Goal: Task Accomplishment & Management: Manage account settings

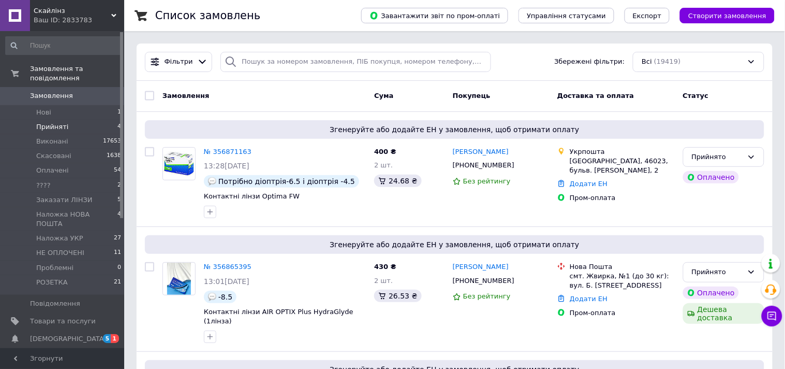
click at [50, 122] on span "Прийняті" at bounding box center [52, 126] width 32 height 9
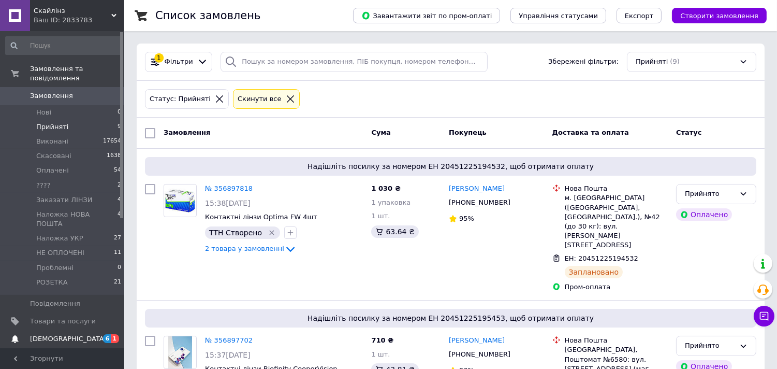
click at [59, 334] on span "[DEMOGRAPHIC_DATA]" at bounding box center [68, 338] width 77 height 9
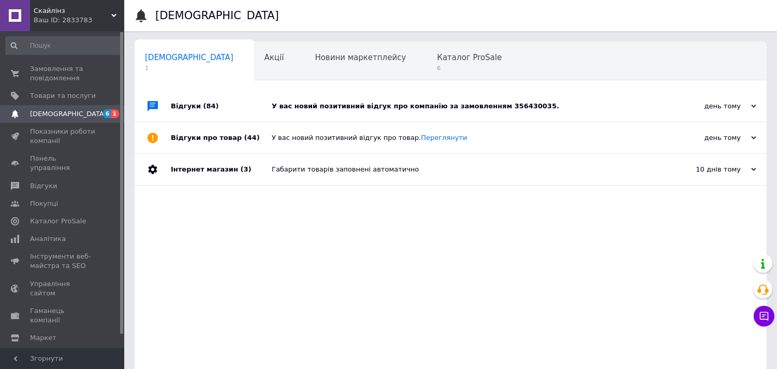
click at [588, 106] on div "У вас новий позитивний відгук про компанію за замовленням 356430035." at bounding box center [462, 105] width 381 height 9
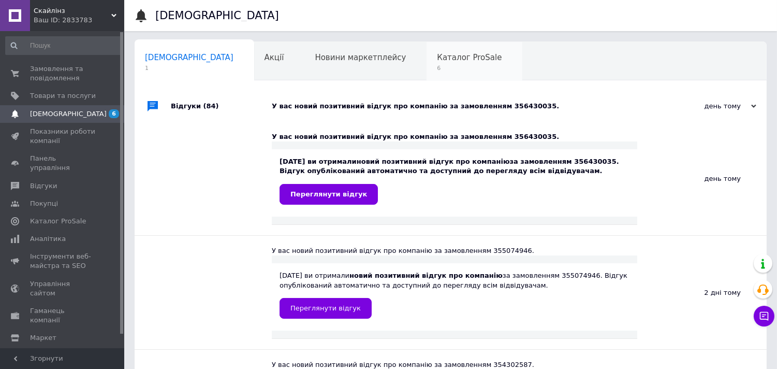
click at [427, 51] on div "Каталог ProSale 6" at bounding box center [475, 61] width 96 height 39
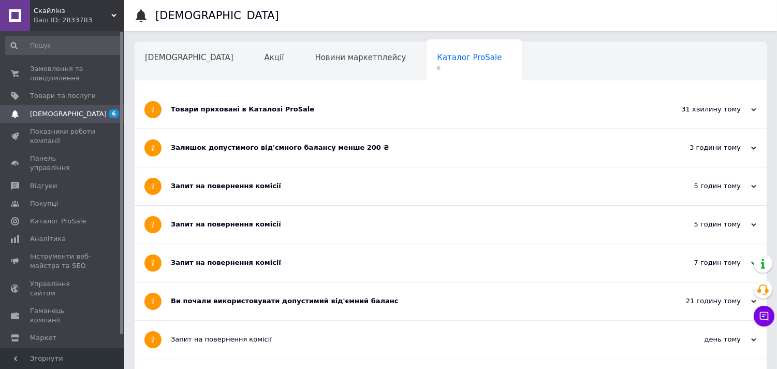
click at [297, 111] on div "Товари приховані в Каталозі ProSale" at bounding box center [412, 109] width 482 height 9
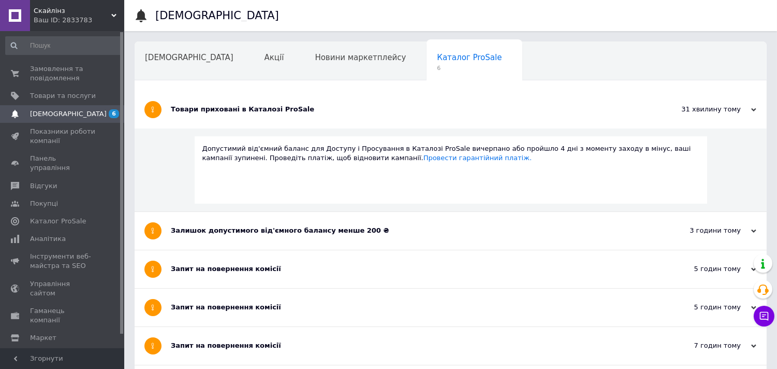
click at [297, 111] on div "Товари приховані в Каталозі ProSale" at bounding box center [412, 109] width 482 height 9
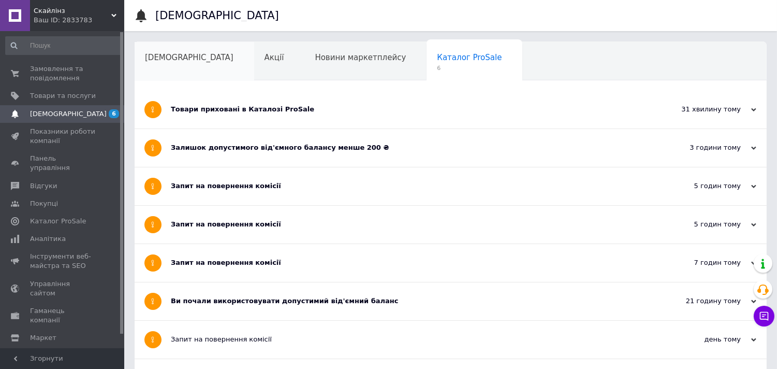
click at [182, 63] on div "[DEMOGRAPHIC_DATA]" at bounding box center [195, 61] width 120 height 39
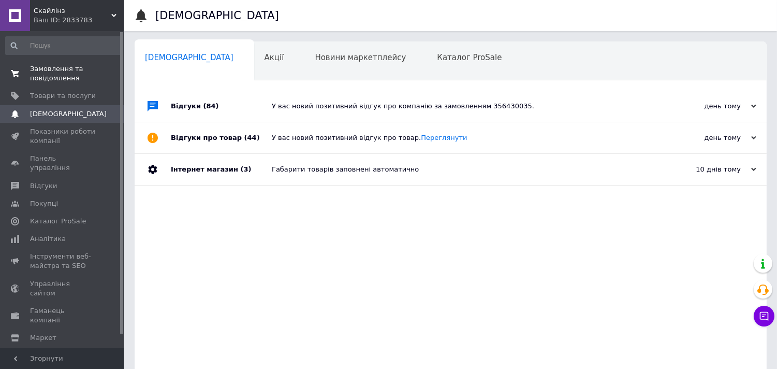
click at [62, 79] on span "Замовлення та повідомлення" at bounding box center [63, 73] width 66 height 19
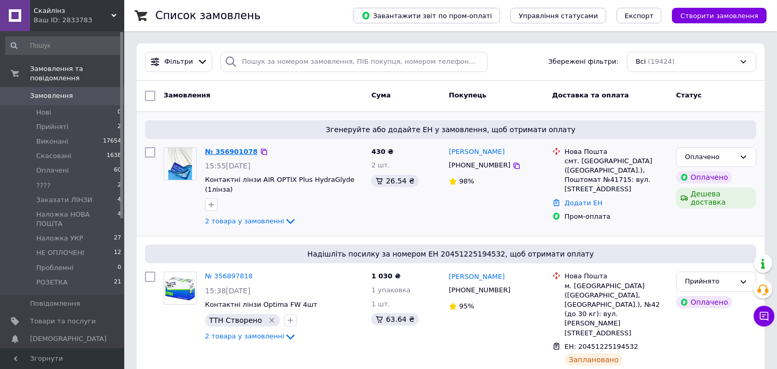
click at [232, 145] on div "№ 356901078 15:55, 12.08.2025 Контактні лінзи AIR OPTIX Plus HydraGlyde (1лінза…" at bounding box center [284, 187] width 166 height 89
click at [229, 149] on link "№ 356901078" at bounding box center [231, 152] width 53 height 8
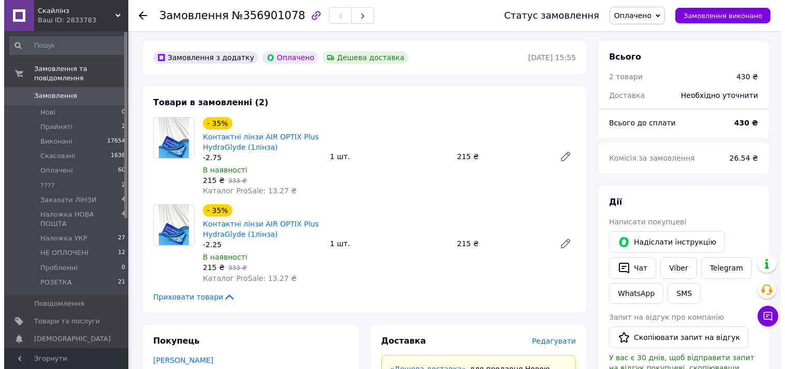
scroll to position [172, 0]
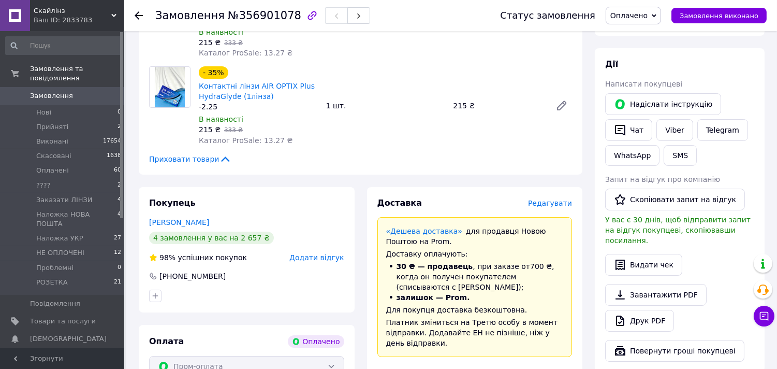
click at [545, 207] on span "Редагувати" at bounding box center [550, 203] width 44 height 8
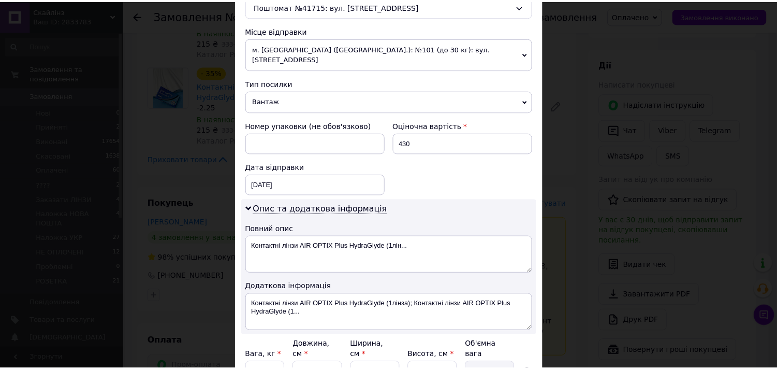
scroll to position [436, 0]
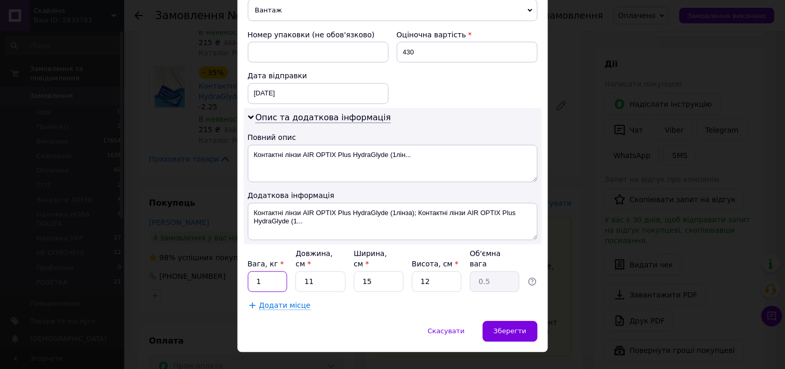
click at [272, 271] on input "1" at bounding box center [268, 281] width 40 height 21
click at [271, 271] on input "1" at bounding box center [268, 281] width 40 height 21
click at [270, 271] on input "1" at bounding box center [268, 281] width 40 height 21
click at [263, 271] on input "10" at bounding box center [268, 281] width 40 height 21
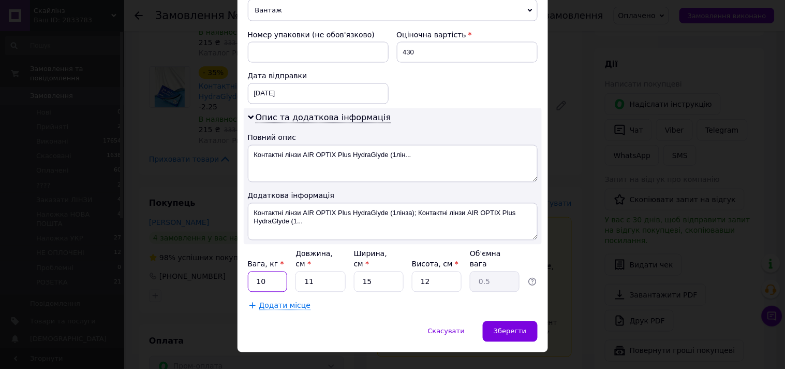
click at [263, 271] on input "10" at bounding box center [268, 281] width 40 height 21
type input "0.5"
drag, startPoint x: 498, startPoint y: 305, endPoint x: 488, endPoint y: 309, distance: 10.8
click at [499, 321] on div "Зберегти" at bounding box center [510, 331] width 54 height 21
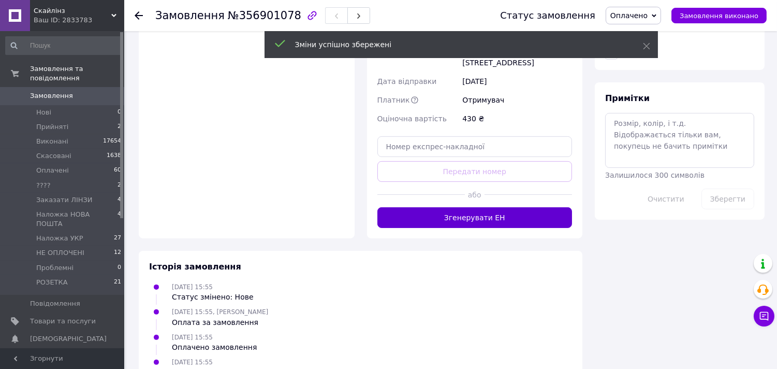
click at [476, 216] on button "Згенерувати ЕН" at bounding box center [474, 217] width 195 height 21
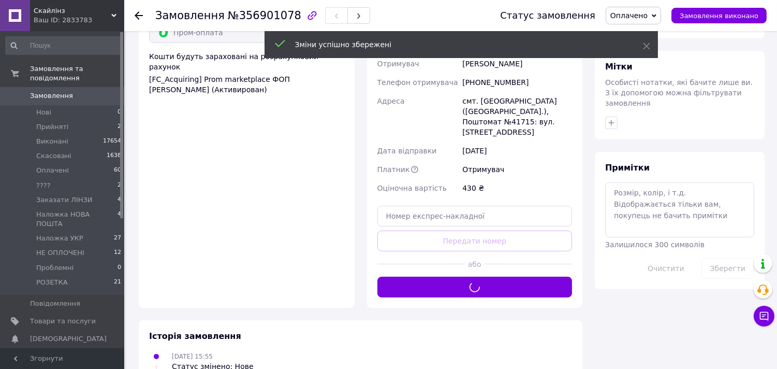
scroll to position [402, 0]
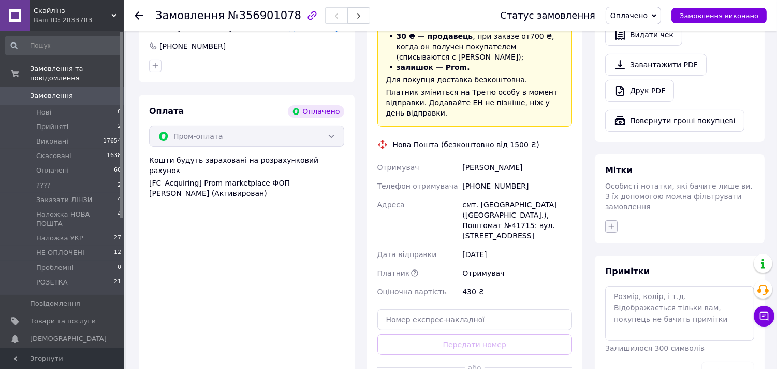
click at [617, 220] on button "button" at bounding box center [611, 226] width 12 height 12
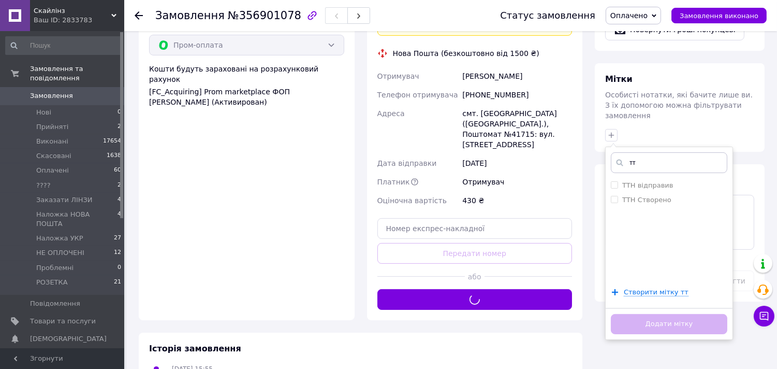
scroll to position [518, 0]
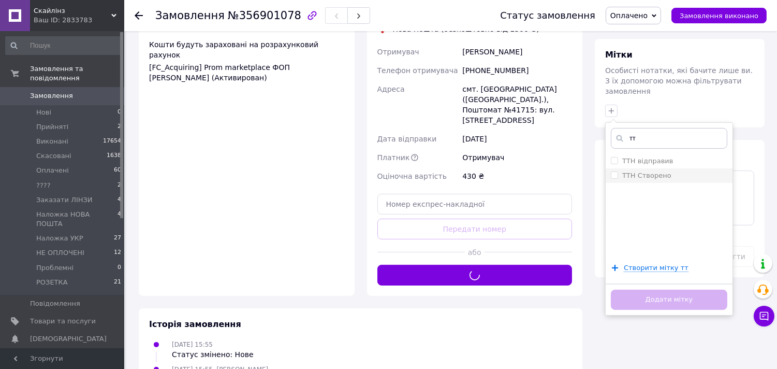
type input "тт"
click at [643, 171] on label "ТТН Створено" at bounding box center [646, 175] width 49 height 8
checkbox input "true"
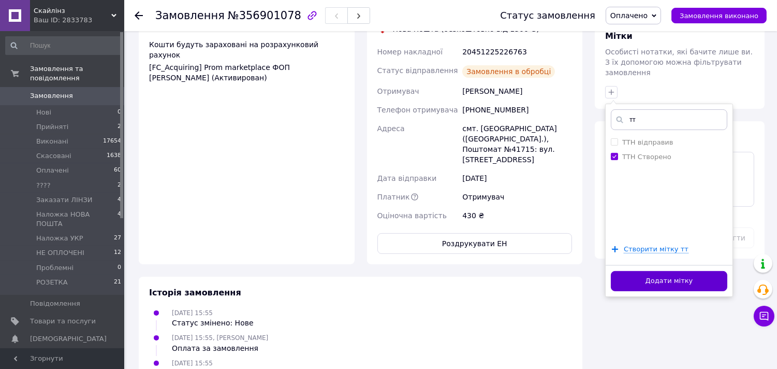
click at [637, 271] on button "Додати мітку" at bounding box center [669, 281] width 117 height 20
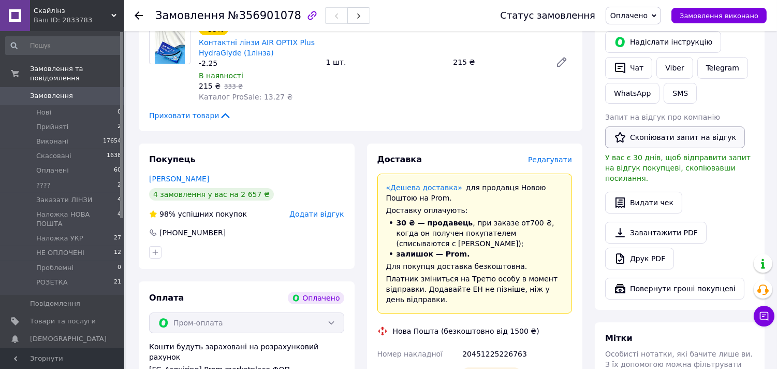
scroll to position [172, 0]
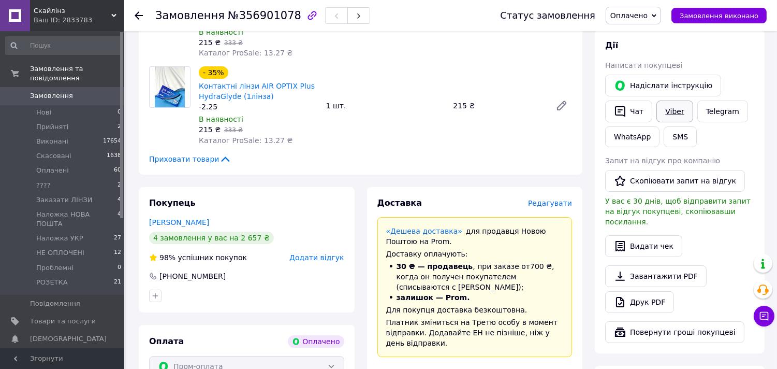
click at [677, 111] on link "Viber" at bounding box center [675, 111] width 36 height 22
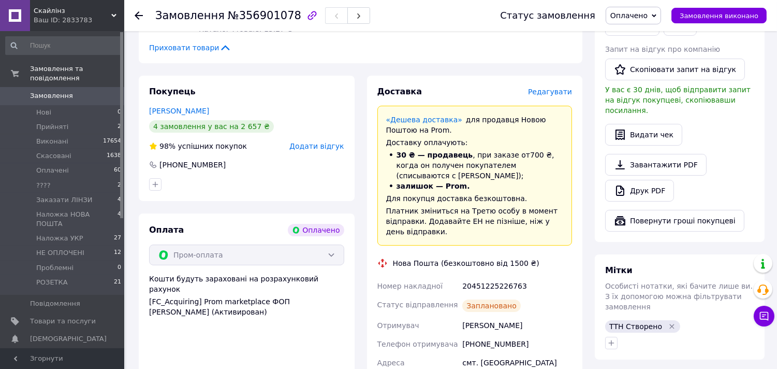
scroll to position [287, 0]
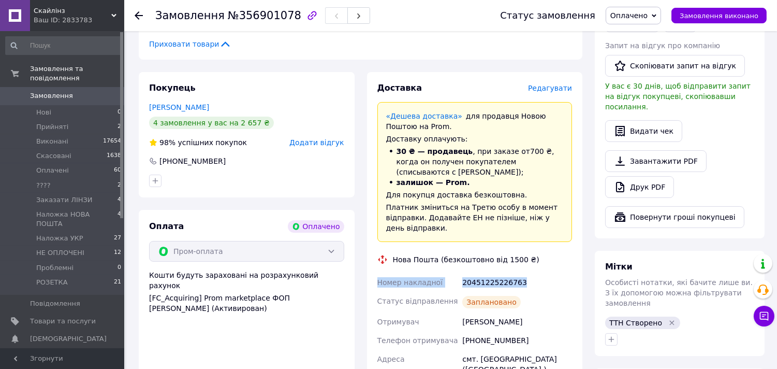
drag, startPoint x: 521, startPoint y: 272, endPoint x: 373, endPoint y: 281, distance: 148.8
click at [374, 280] on div "Доставка Редагувати «Дешева доставка»   для продавця Новою Поштою на Prom. Дост…" at bounding box center [475, 283] width 216 height 423
copy div "Номер накладної 20451225226763"
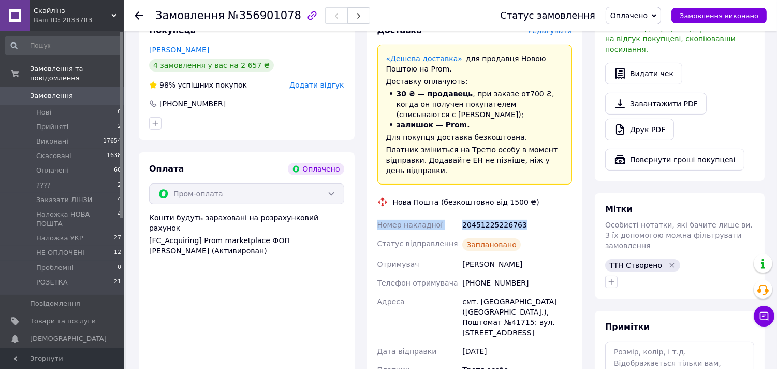
scroll to position [0, 0]
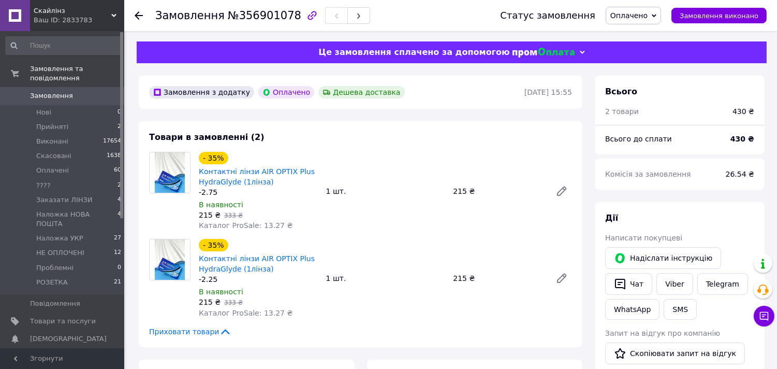
click at [54, 87] on link "Замовлення 0" at bounding box center [63, 96] width 127 height 18
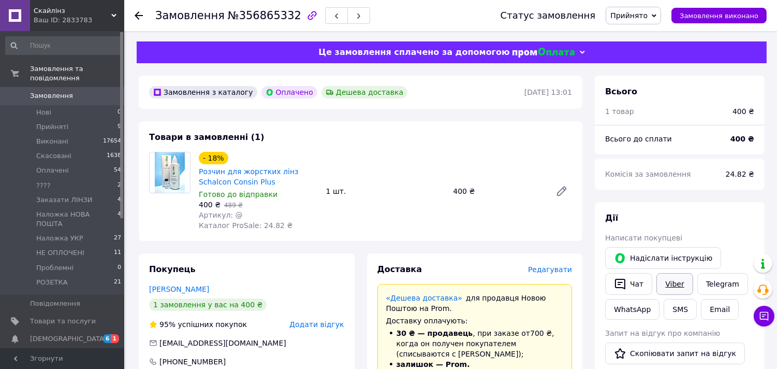
click at [679, 285] on link "Viber" at bounding box center [675, 284] width 36 height 22
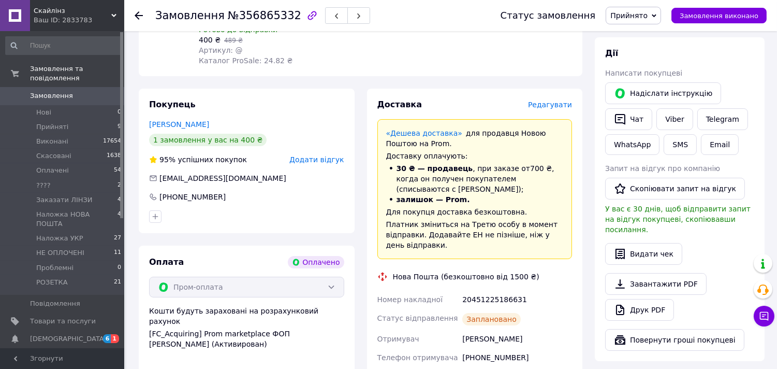
scroll to position [230, 0]
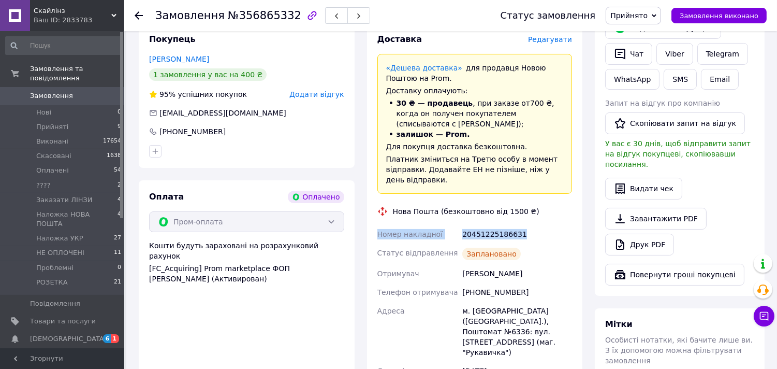
drag, startPoint x: 533, startPoint y: 219, endPoint x: 372, endPoint y: 224, distance: 161.7
click at [372, 224] on div "Доставка Редагувати «Дешева доставка»   для продавця Новою Поштою на Prom. Дост…" at bounding box center [475, 239] width 216 height 433
copy div "Номер накладної 20451225186631"
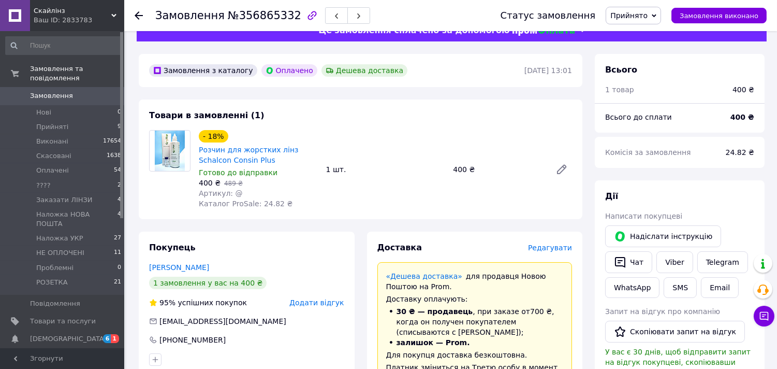
scroll to position [0, 0]
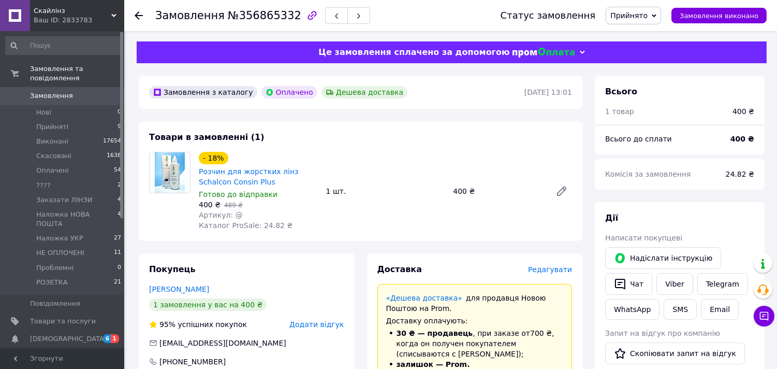
click at [629, 14] on span "Прийнято" at bounding box center [628, 15] width 37 height 8
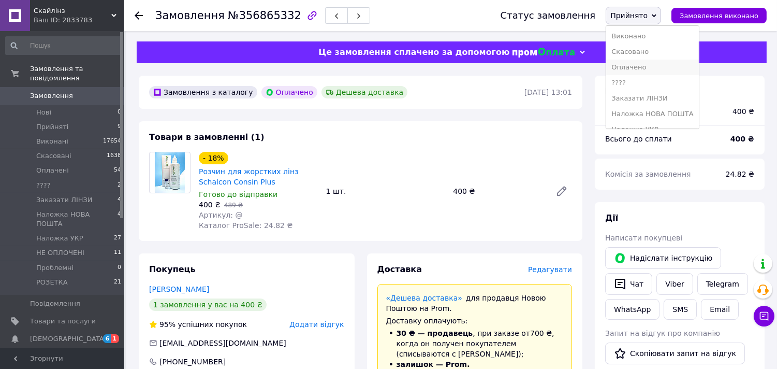
click at [648, 64] on li "Оплачено" at bounding box center [652, 68] width 92 height 16
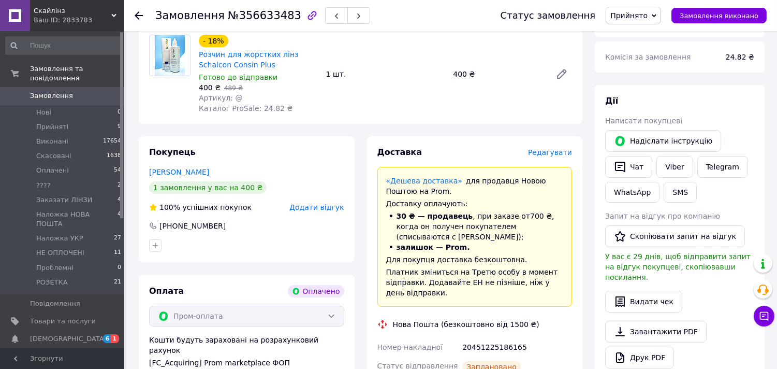
scroll to position [172, 0]
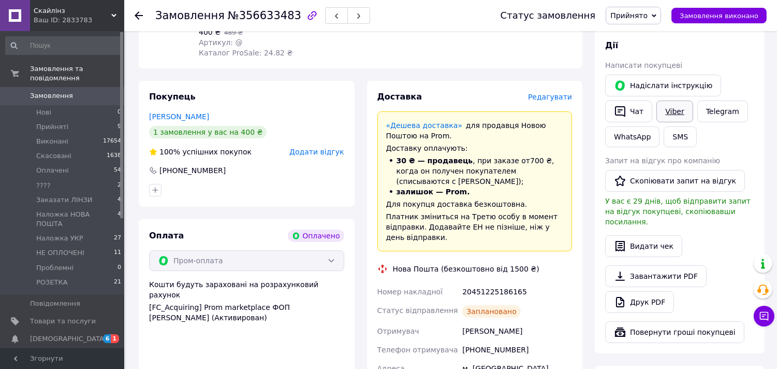
drag, startPoint x: 686, startPoint y: 115, endPoint x: 674, endPoint y: 113, distance: 12.6
click at [685, 114] on link "Viber" at bounding box center [675, 111] width 36 height 22
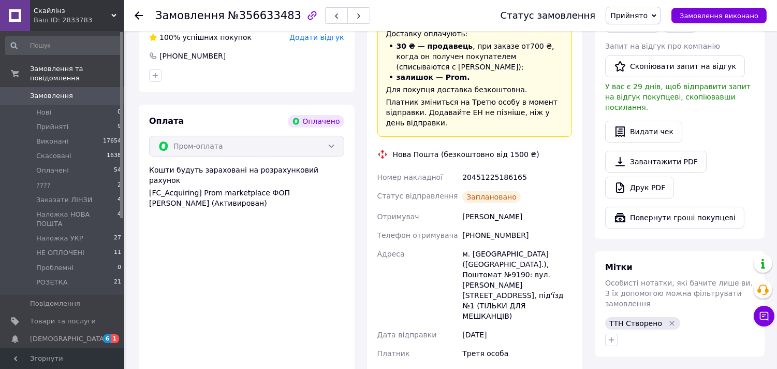
scroll to position [287, 0]
drag, startPoint x: 527, startPoint y: 166, endPoint x: 371, endPoint y: 162, distance: 155.9
click at [374, 163] on div "Доставка Редагувати «Дешева доставка»   для продавця Новою Поштою на Prom. Дост…" at bounding box center [475, 193] width 216 height 454
copy div "Номер накладної 20451225186165"
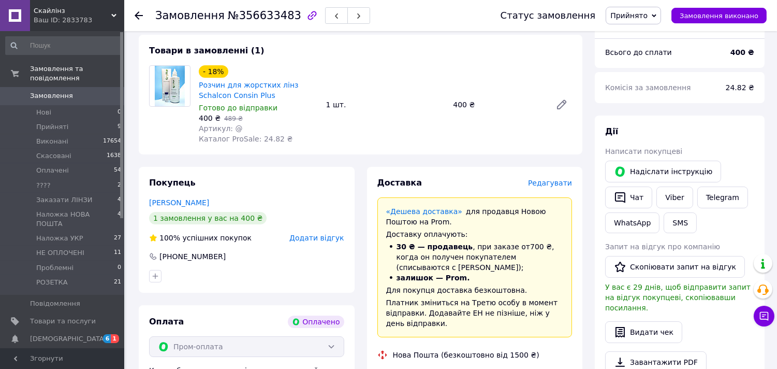
scroll to position [0, 0]
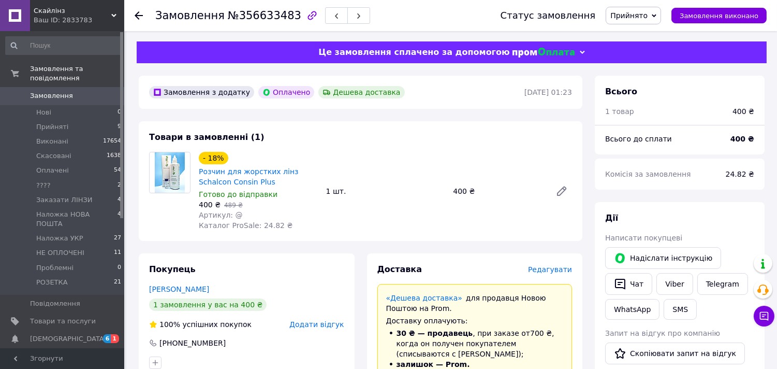
click at [631, 16] on span "Прийнято" at bounding box center [628, 15] width 37 height 8
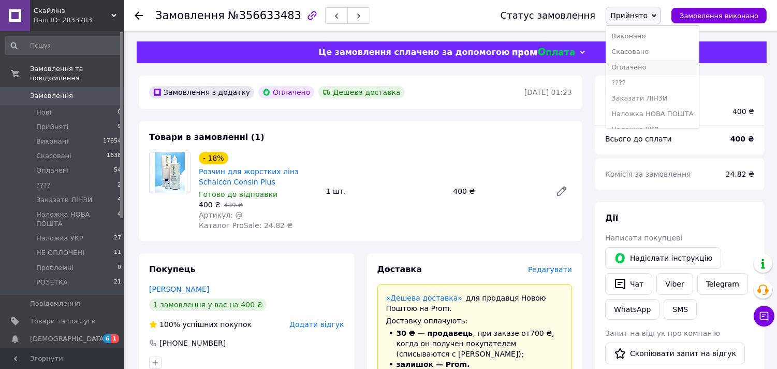
click at [641, 68] on li "Оплачено" at bounding box center [652, 68] width 92 height 16
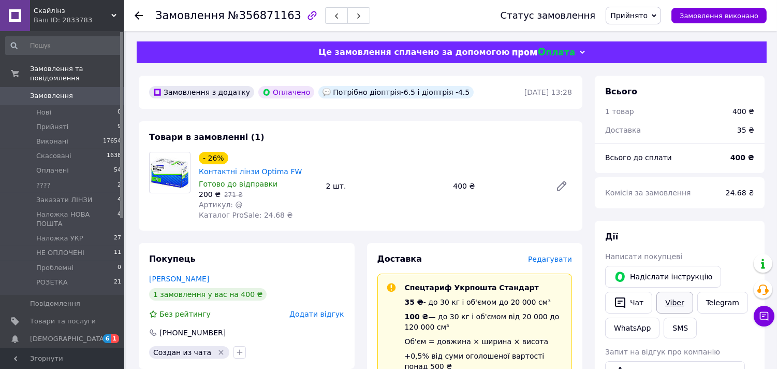
click at [677, 300] on link "Viber" at bounding box center [675, 303] width 36 height 22
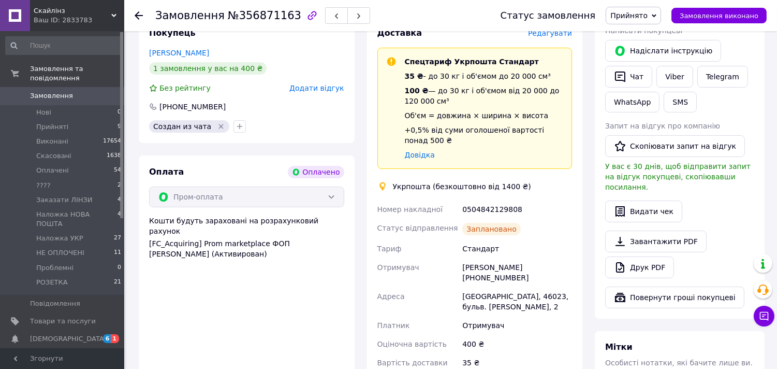
scroll to position [230, 0]
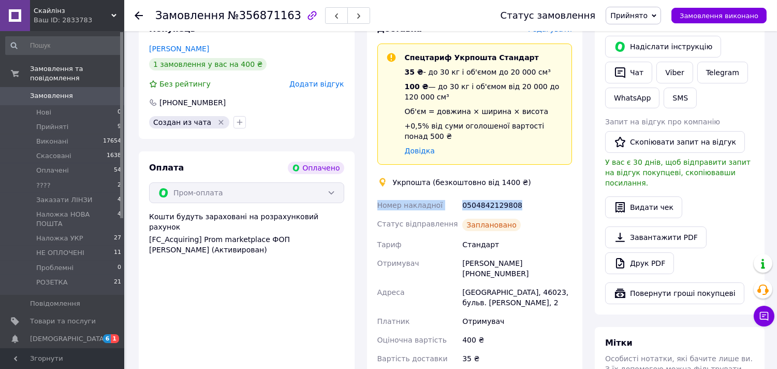
drag, startPoint x: 533, startPoint y: 193, endPoint x: 365, endPoint y: 194, distance: 168.8
click at [365, 194] on div "Доставка Редагувати Спецтариф Укрпошта Стандарт 35 ₴ - до 30 кг і об'ємом до 20…" at bounding box center [475, 210] width 228 height 394
copy div "Номер накладної 0504842129808"
click at [645, 12] on span "Прийнято" at bounding box center [628, 15] width 37 height 8
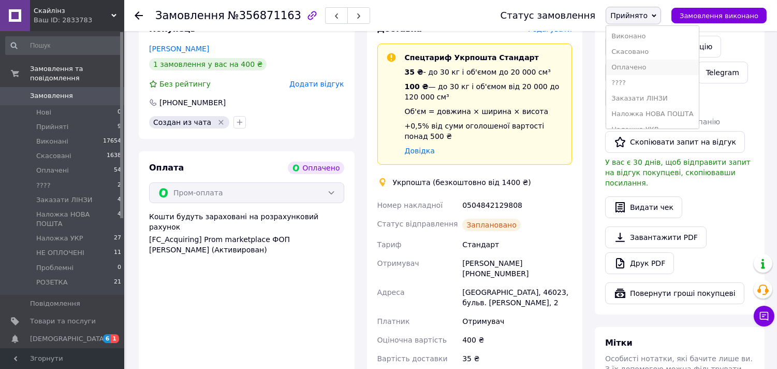
click at [661, 66] on li "Оплачено" at bounding box center [652, 68] width 92 height 16
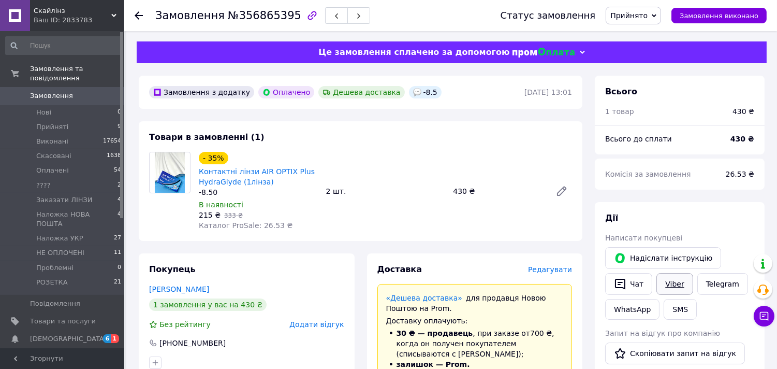
click at [677, 283] on link "Viber" at bounding box center [675, 284] width 36 height 22
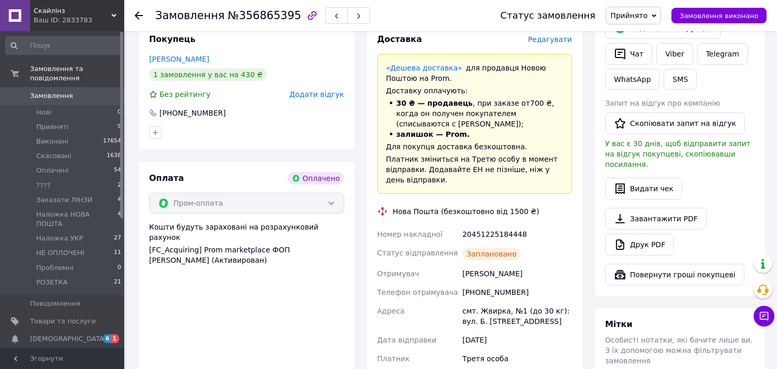
scroll to position [345, 0]
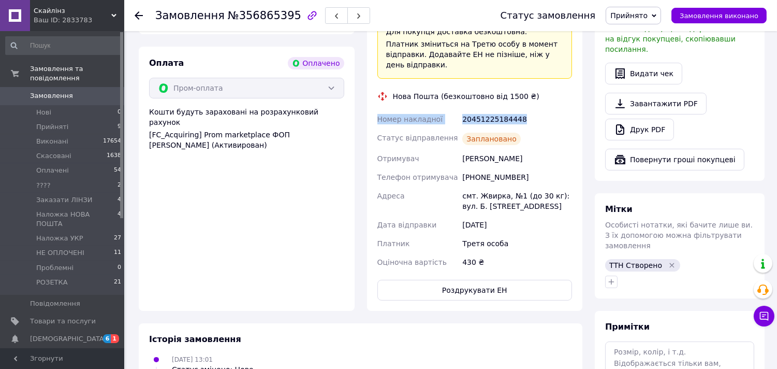
drag, startPoint x: 515, startPoint y: 109, endPoint x: 372, endPoint y: 110, distance: 142.9
click at [372, 110] on div "Доставка Редагувати «Дешева доставка»   для продавця Новою Поштою на Prom. Дост…" at bounding box center [475, 109] width 216 height 402
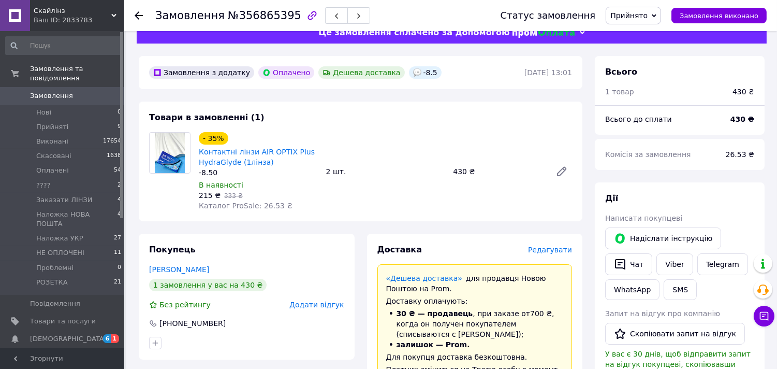
scroll to position [0, 0]
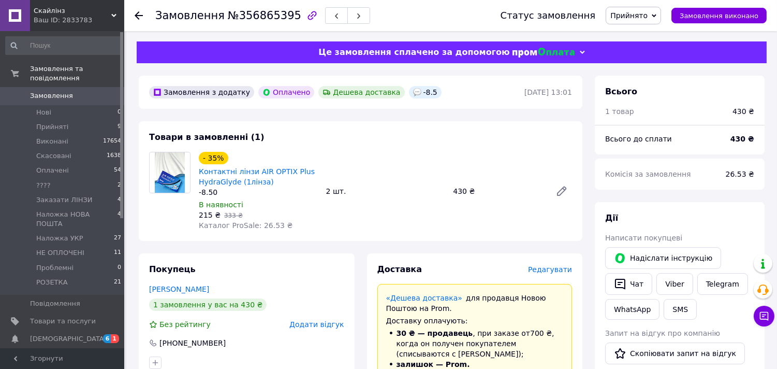
drag, startPoint x: 664, startPoint y: 13, endPoint x: 654, endPoint y: 49, distance: 37.1
click at [657, 14] on icon at bounding box center [654, 15] width 5 height 5
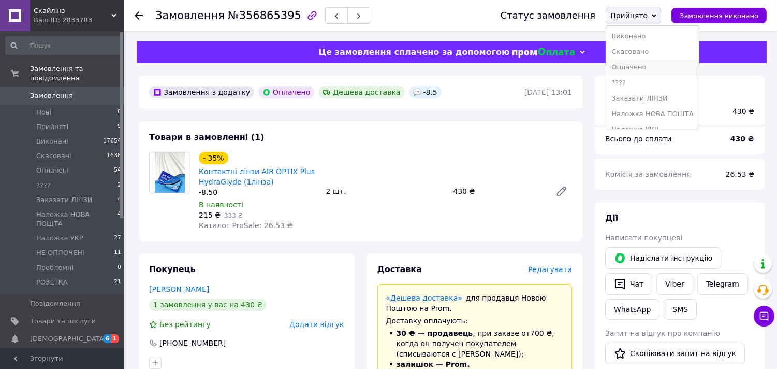
click at [643, 65] on li "Оплачено" at bounding box center [652, 68] width 92 height 16
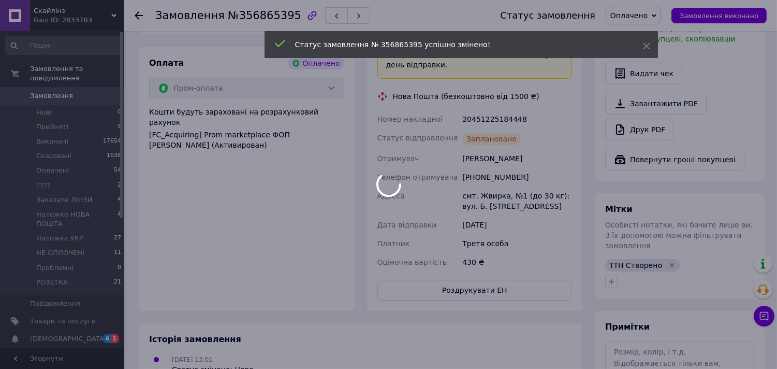
scroll to position [57, 0]
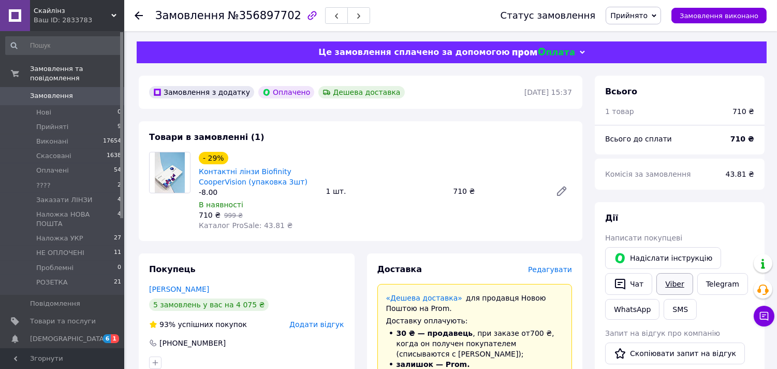
click at [684, 280] on link "Viber" at bounding box center [675, 284] width 36 height 22
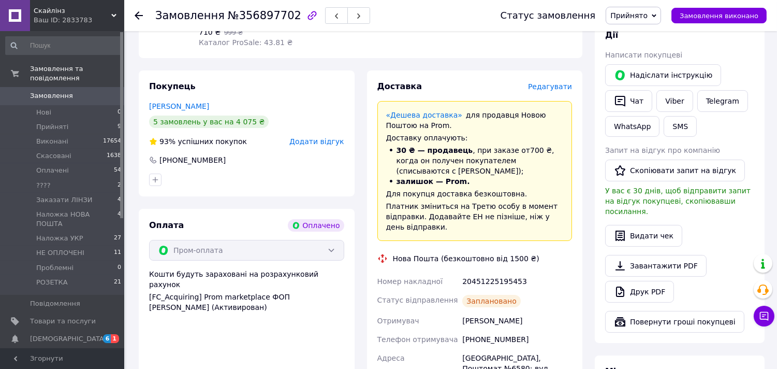
scroll to position [287, 0]
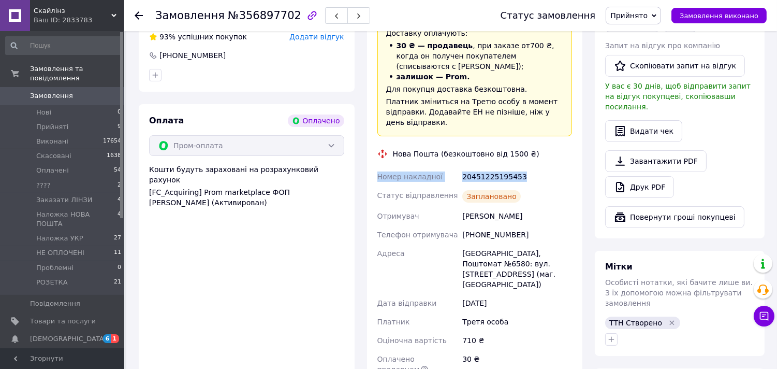
drag, startPoint x: 529, startPoint y: 163, endPoint x: 365, endPoint y: 169, distance: 164.3
click at [365, 169] on div "Доставка Редагувати «Дешева доставка»   для продавця [GEOGRAPHIC_DATA] на Prom.…" at bounding box center [475, 192] width 228 height 452
copy div "Номер накладної 20451225195453"
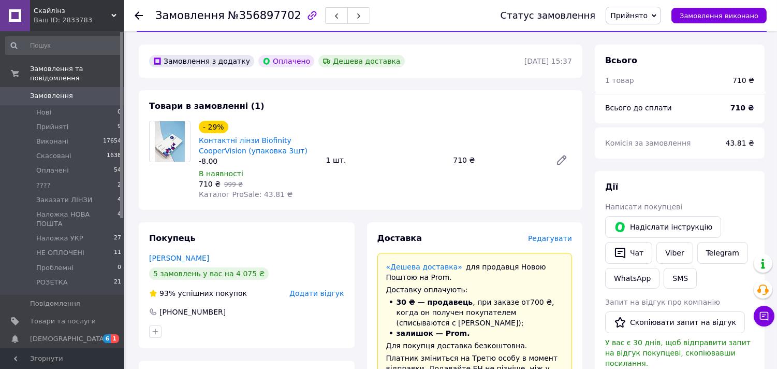
scroll to position [0, 0]
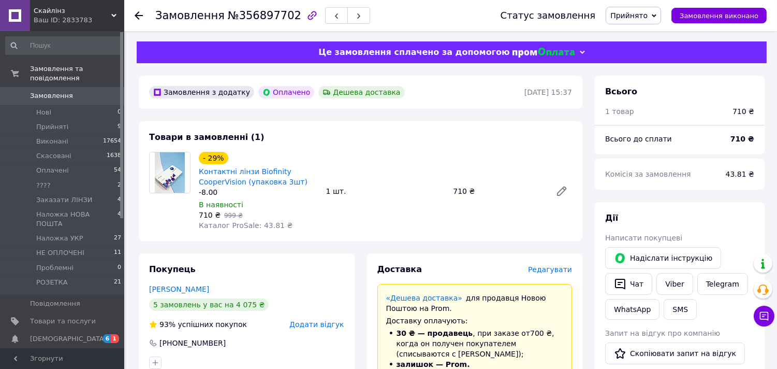
click at [648, 11] on span "Прийнято" at bounding box center [628, 15] width 37 height 8
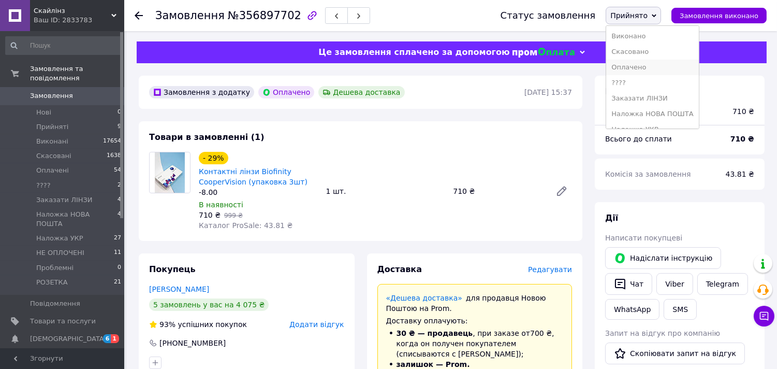
click at [651, 63] on li "Оплачено" at bounding box center [652, 68] width 92 height 16
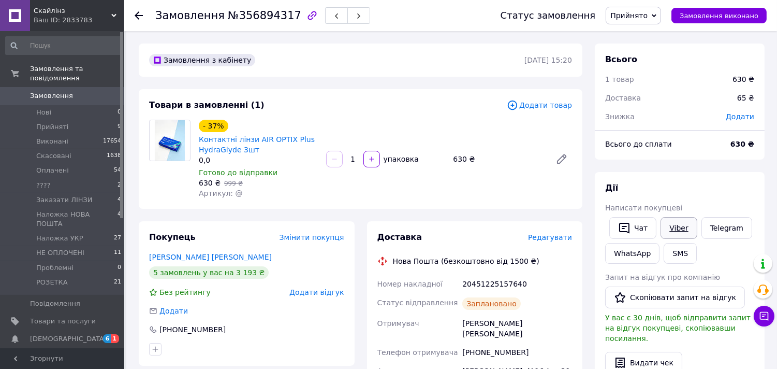
click at [674, 229] on link "Viber" at bounding box center [679, 228] width 36 height 22
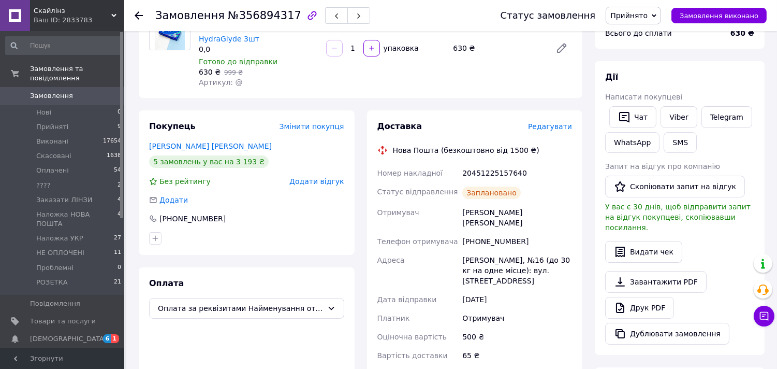
scroll to position [115, 0]
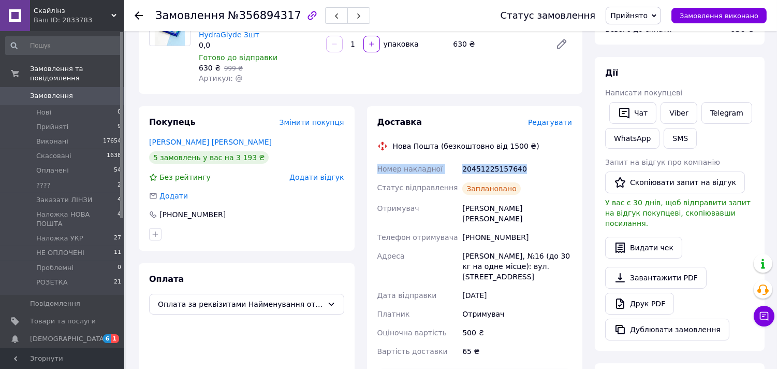
drag, startPoint x: 521, startPoint y: 169, endPoint x: 369, endPoint y: 169, distance: 152.7
click at [369, 169] on div "Доставка Редагувати Нова Пошта (безкоштовно від 1500 ₴) Номер накладної 2045122…" at bounding box center [475, 253] width 216 height 294
copy div "Номер накладної 20451225157640"
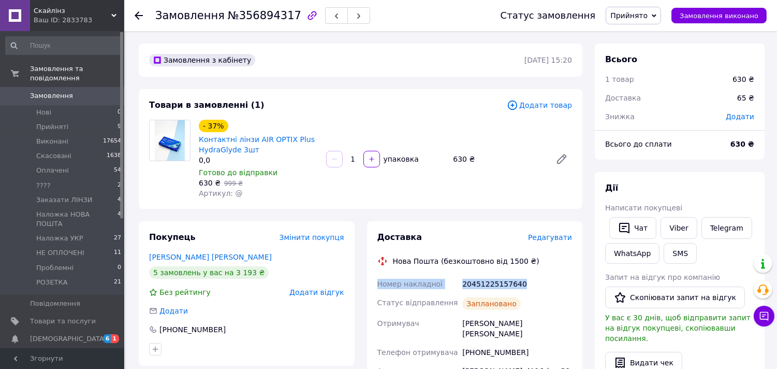
click at [648, 11] on span "Прийнято" at bounding box center [628, 15] width 37 height 8
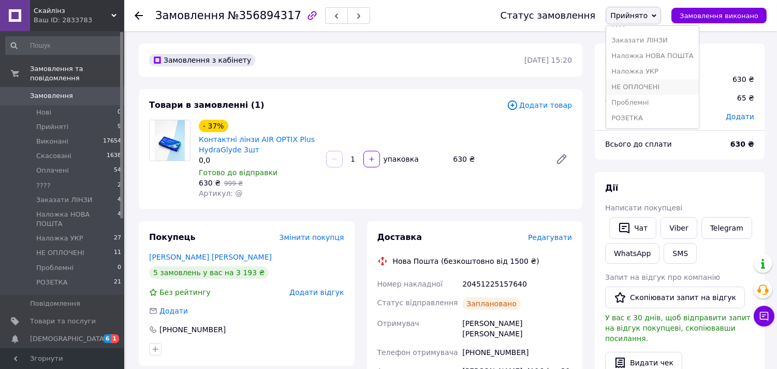
click at [648, 83] on li "НЕ ОПЛОЧЕНІ" at bounding box center [652, 87] width 92 height 16
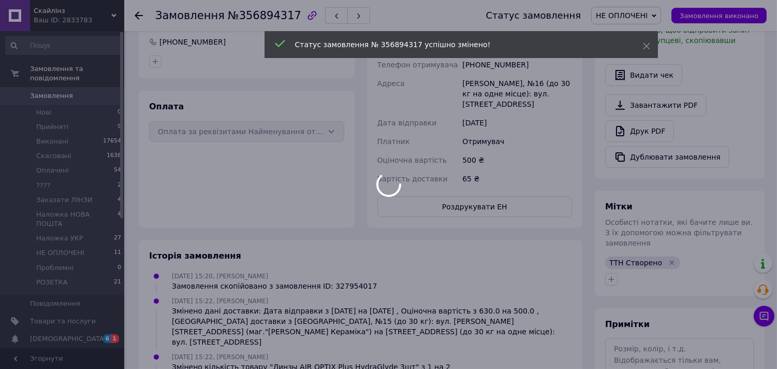
scroll to position [57, 0]
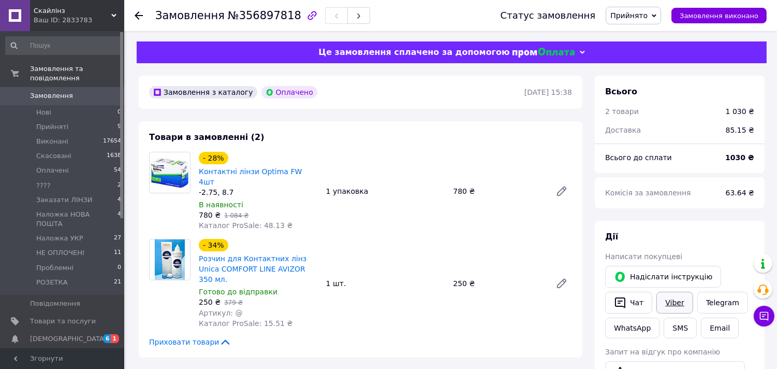
click at [668, 302] on link "Viber" at bounding box center [675, 303] width 36 height 22
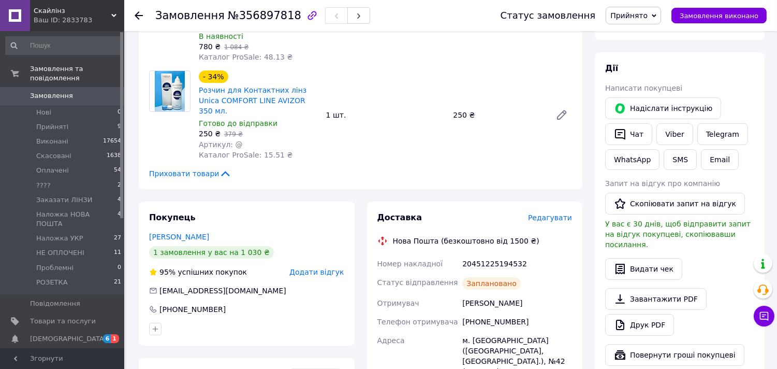
scroll to position [172, 0]
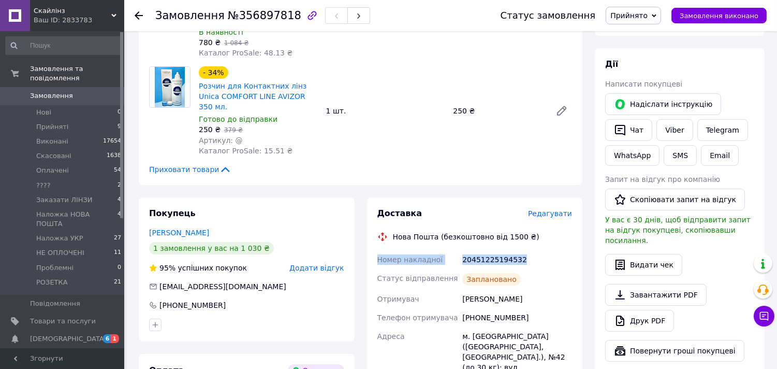
drag, startPoint x: 521, startPoint y: 238, endPoint x: 374, endPoint y: 244, distance: 147.2
click at [374, 244] on div "Доставка Редагувати Нова Пошта (безкоштовно від 1500 ₴) Номер накладної 2045122…" at bounding box center [475, 354] width 216 height 314
copy div "Номер накладної 20451225194532"
click at [675, 132] on link "Viber" at bounding box center [675, 130] width 36 height 22
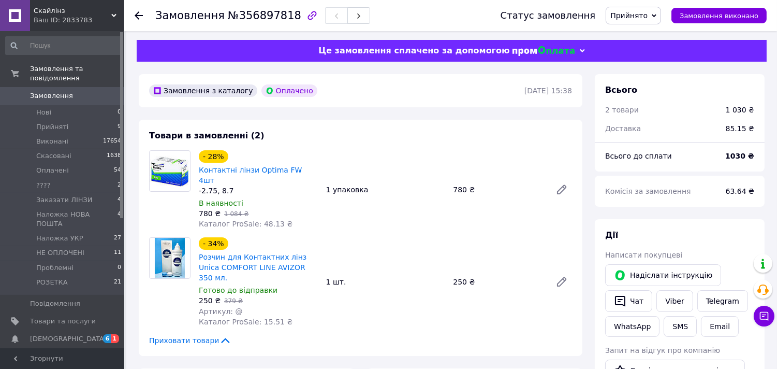
scroll to position [0, 0]
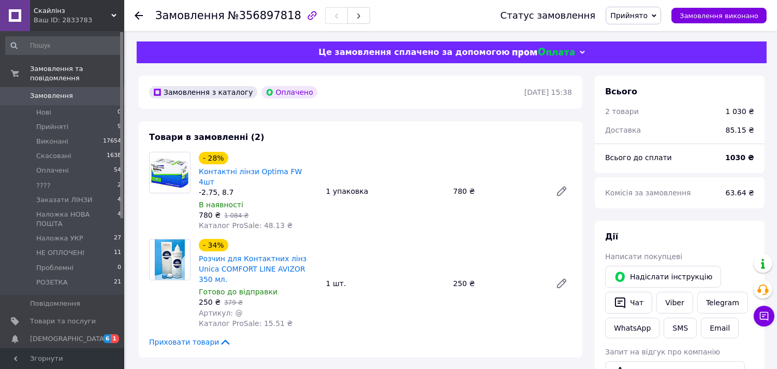
drag, startPoint x: 649, startPoint y: 11, endPoint x: 647, endPoint y: 23, distance: 12.5
click at [648, 11] on span "Прийнято" at bounding box center [628, 15] width 37 height 8
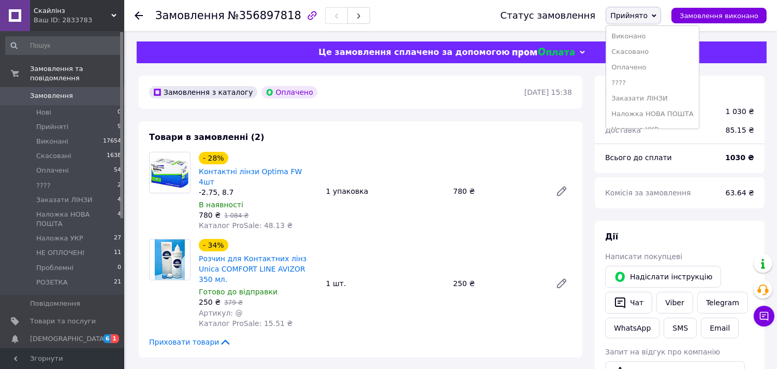
drag, startPoint x: 639, startPoint y: 69, endPoint x: 542, endPoint y: 141, distance: 120.3
click at [638, 69] on li "Оплачено" at bounding box center [652, 68] width 92 height 16
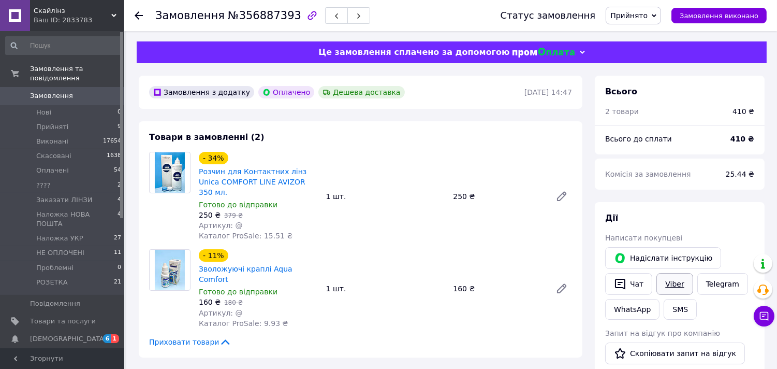
click at [672, 282] on link "Viber" at bounding box center [675, 284] width 36 height 22
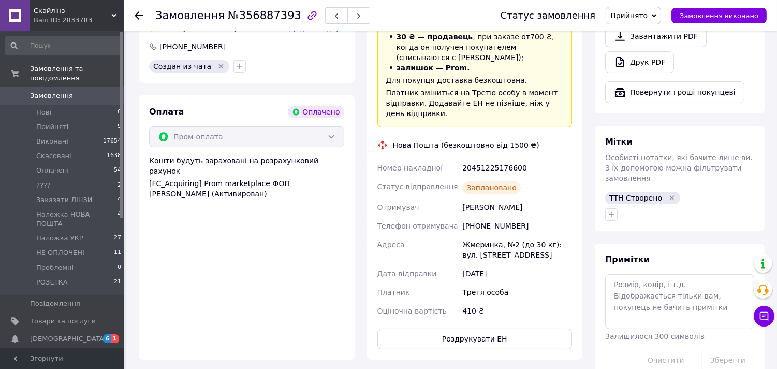
scroll to position [460, 0]
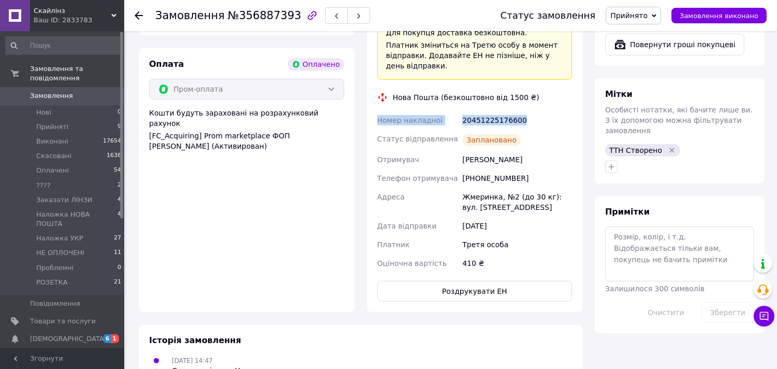
drag, startPoint x: 524, startPoint y: 84, endPoint x: 372, endPoint y: 91, distance: 152.4
click at [372, 91] on div "Доставка Редагувати «Дешева доставка»   для продавця [GEOGRAPHIC_DATA] на Prom.…" at bounding box center [475, 111] width 216 height 402
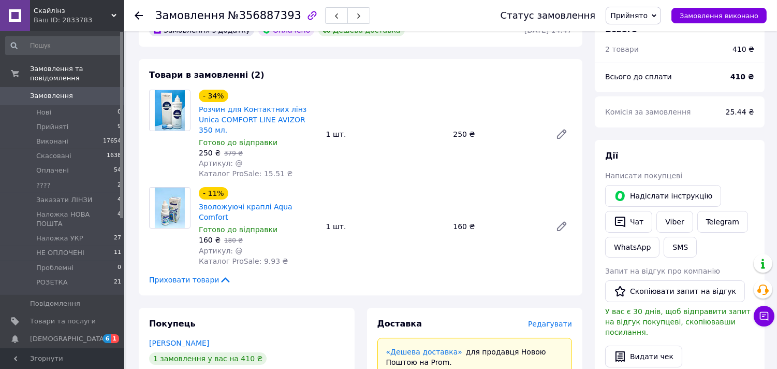
scroll to position [0, 0]
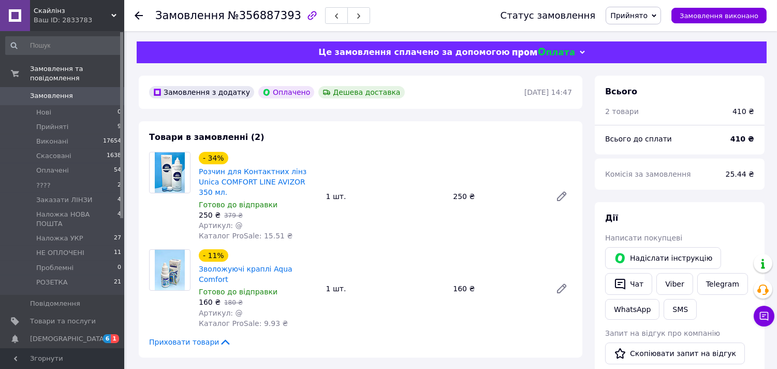
click at [635, 19] on span "Прийнято" at bounding box center [628, 15] width 37 height 8
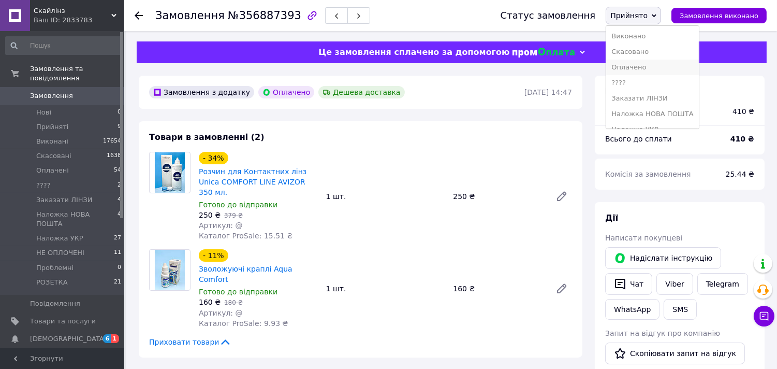
click at [649, 66] on li "Оплачено" at bounding box center [652, 68] width 92 height 16
